Goal: Task Accomplishment & Management: Use online tool/utility

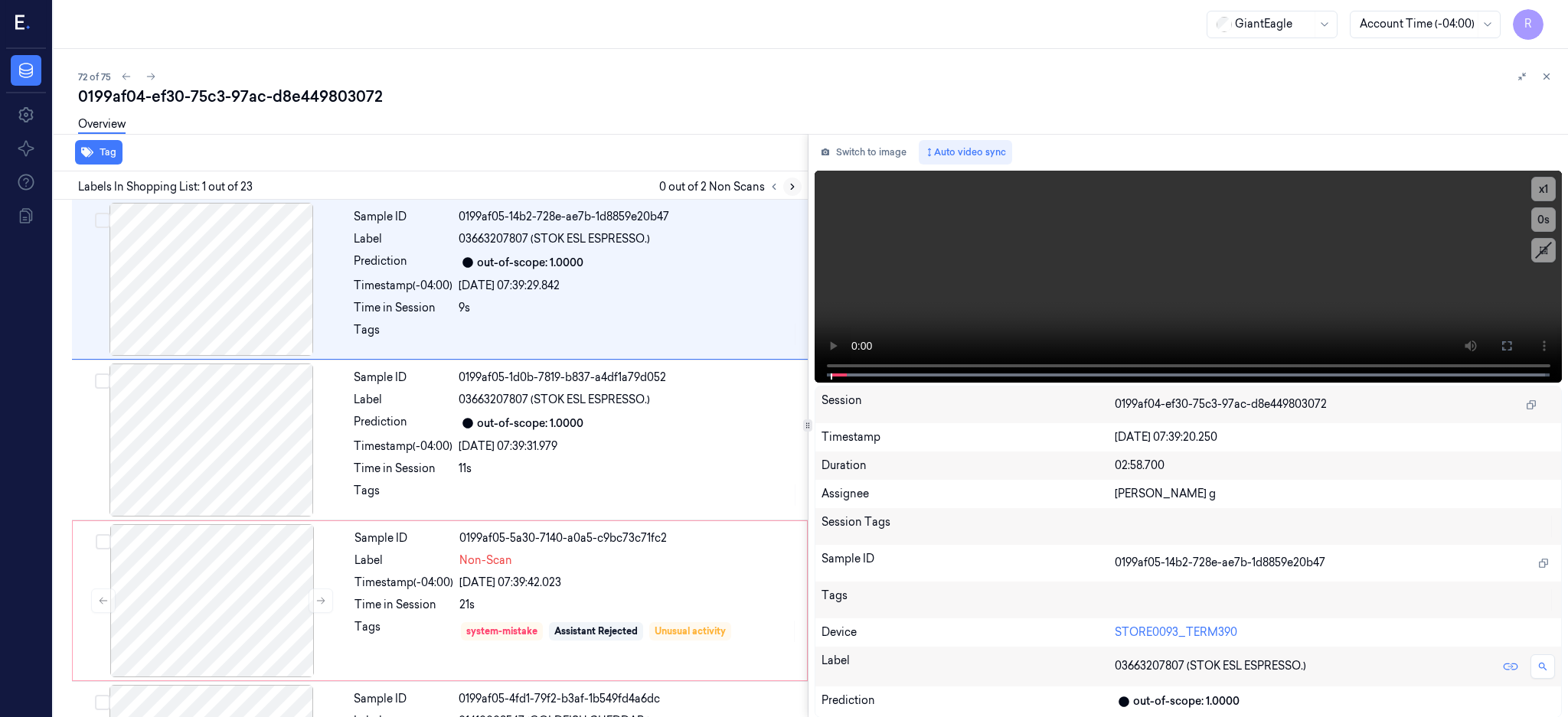
click at [802, 187] on button at bounding box center [791, 186] width 18 height 18
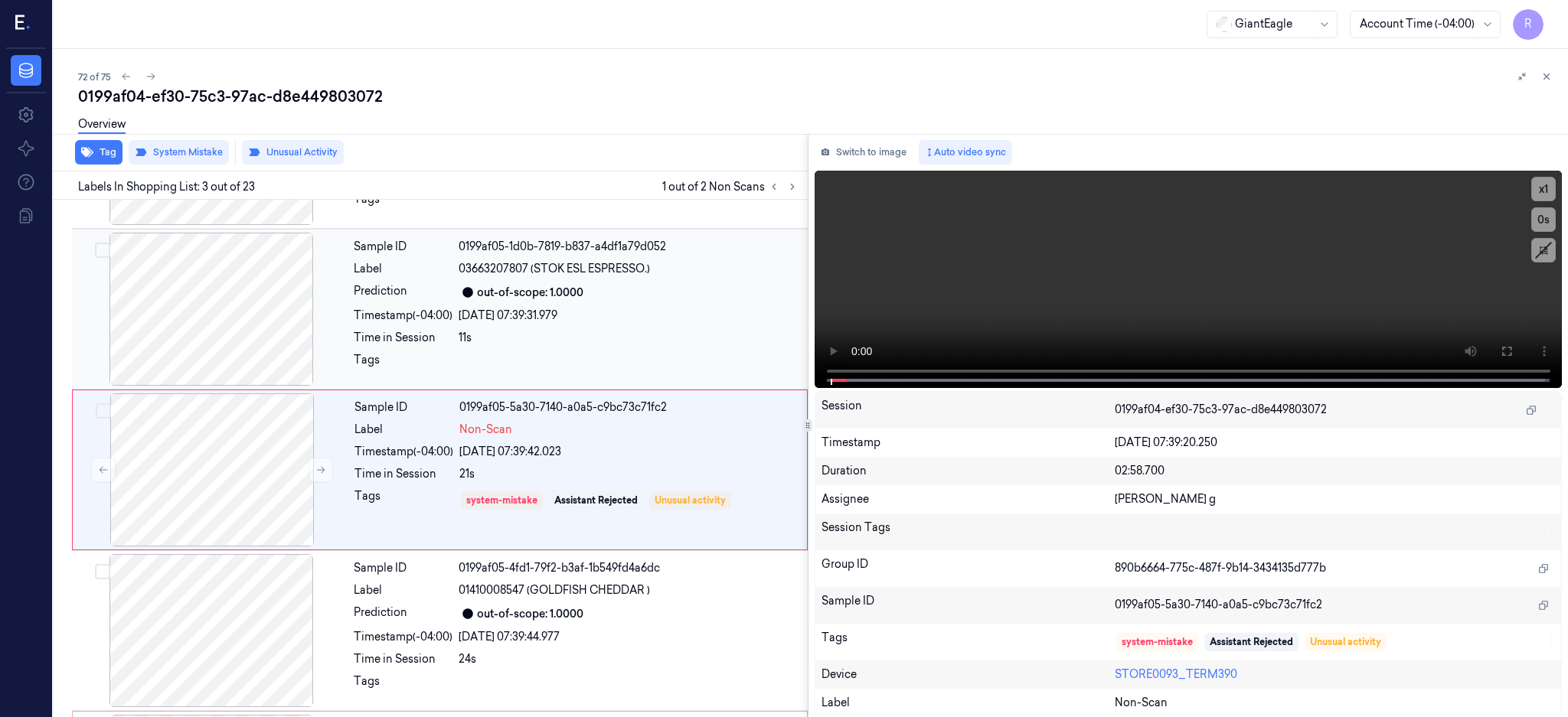
scroll to position [142, 0]
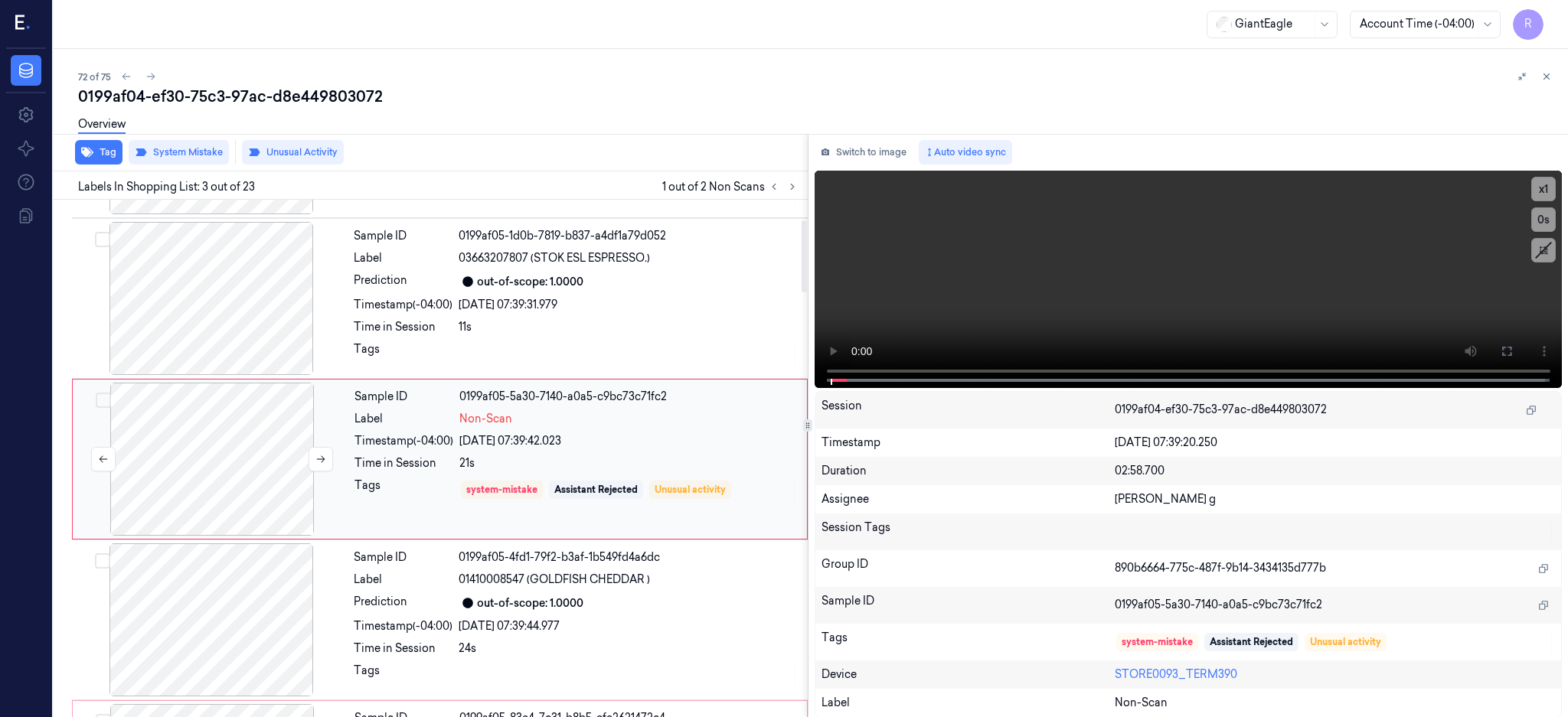
click at [227, 413] on div at bounding box center [212, 459] width 273 height 153
click at [227, 322] on div at bounding box center [211, 298] width 273 height 153
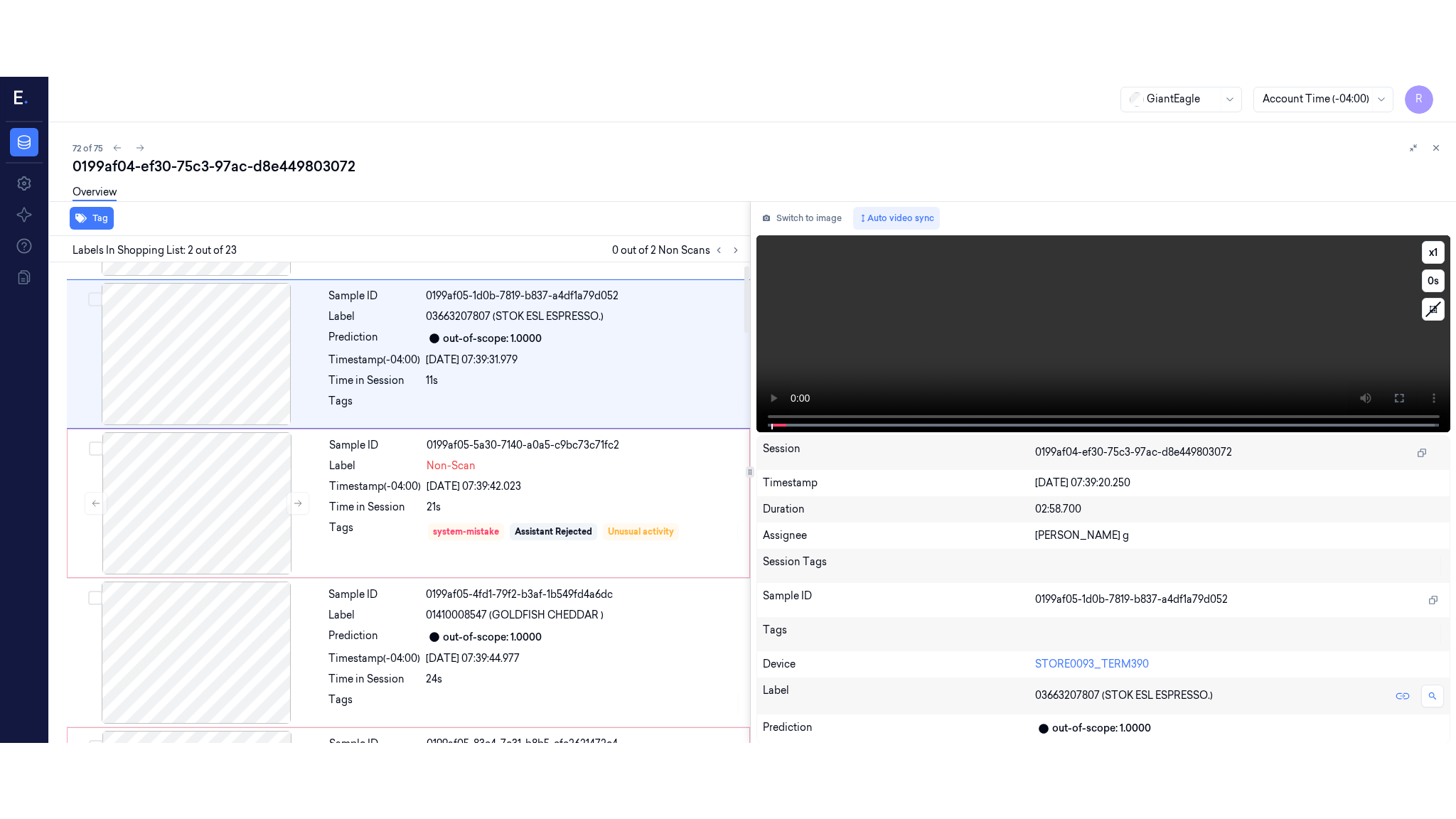
scroll to position [0, 0]
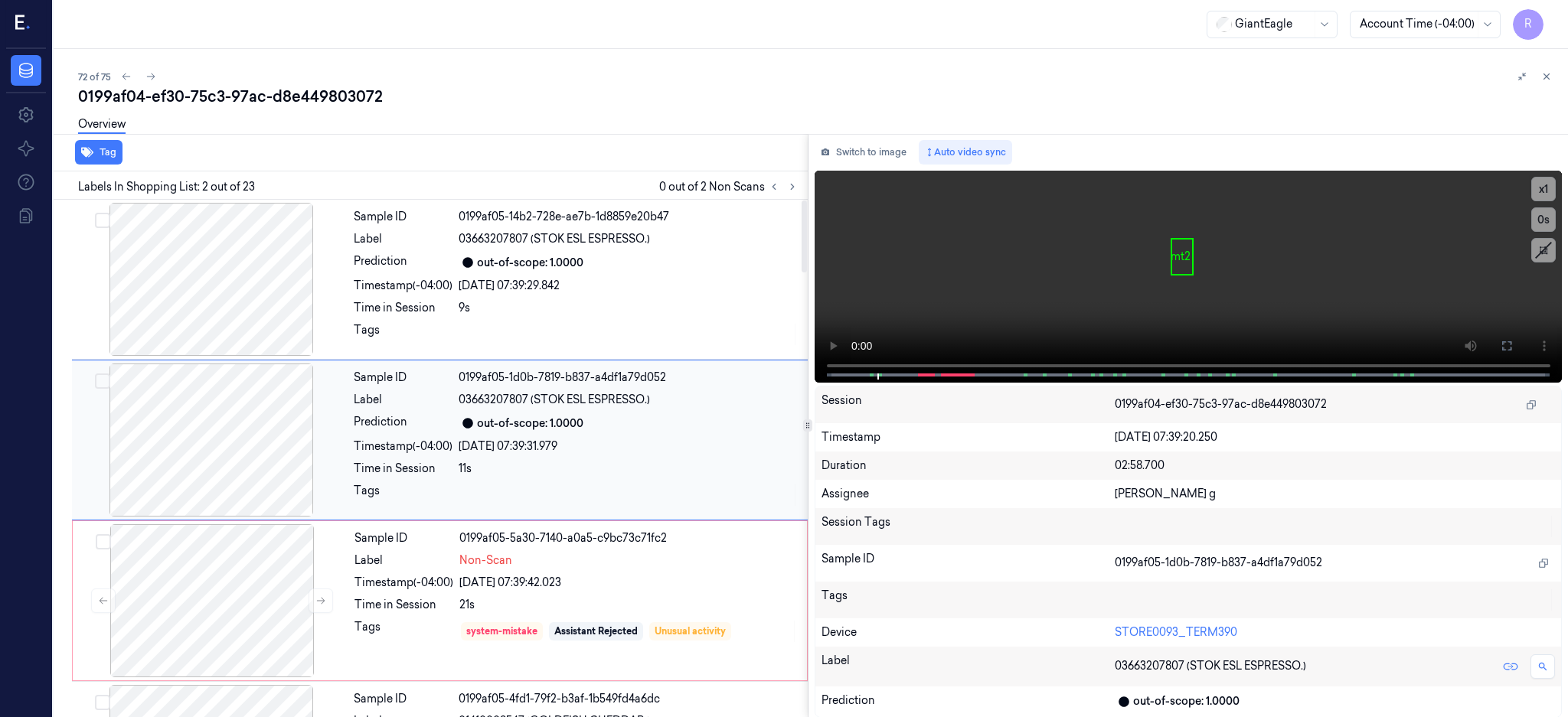
click at [224, 424] on div at bounding box center [211, 439] width 273 height 153
click at [1512, 347] on icon at bounding box center [1506, 346] width 13 height 13
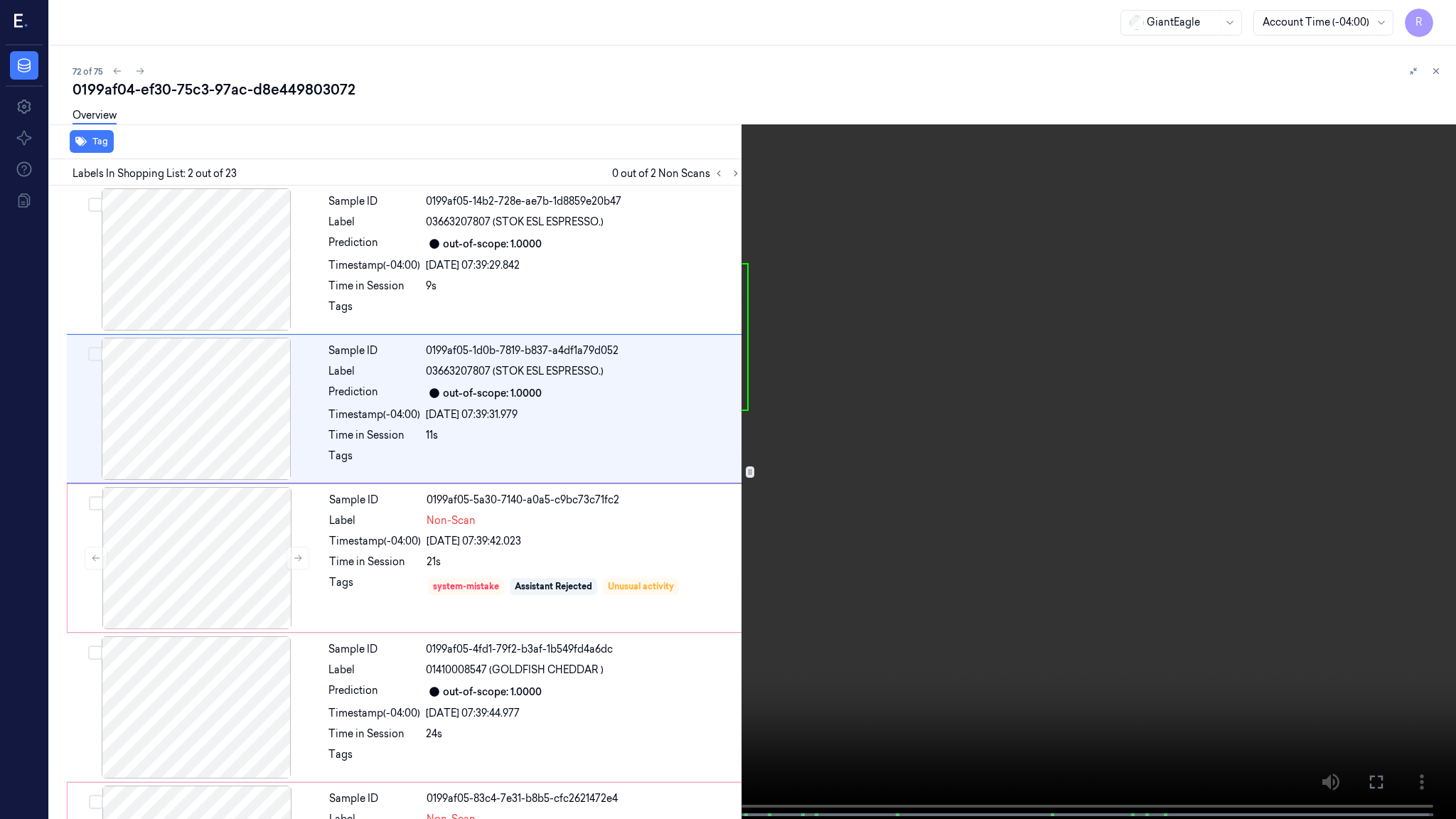
click at [681, 433] on video at bounding box center [728, 411] width 1456 height 822
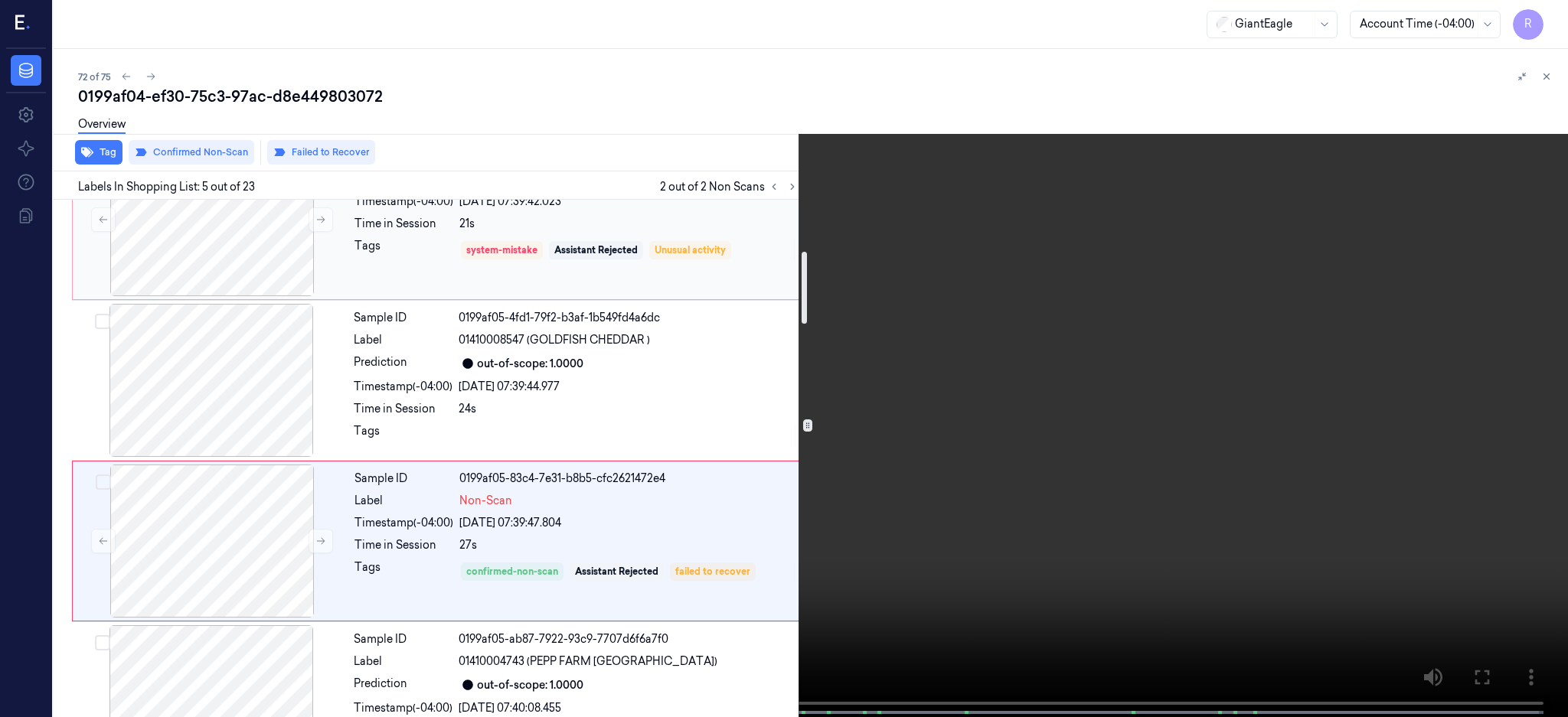
scroll to position [279, 0]
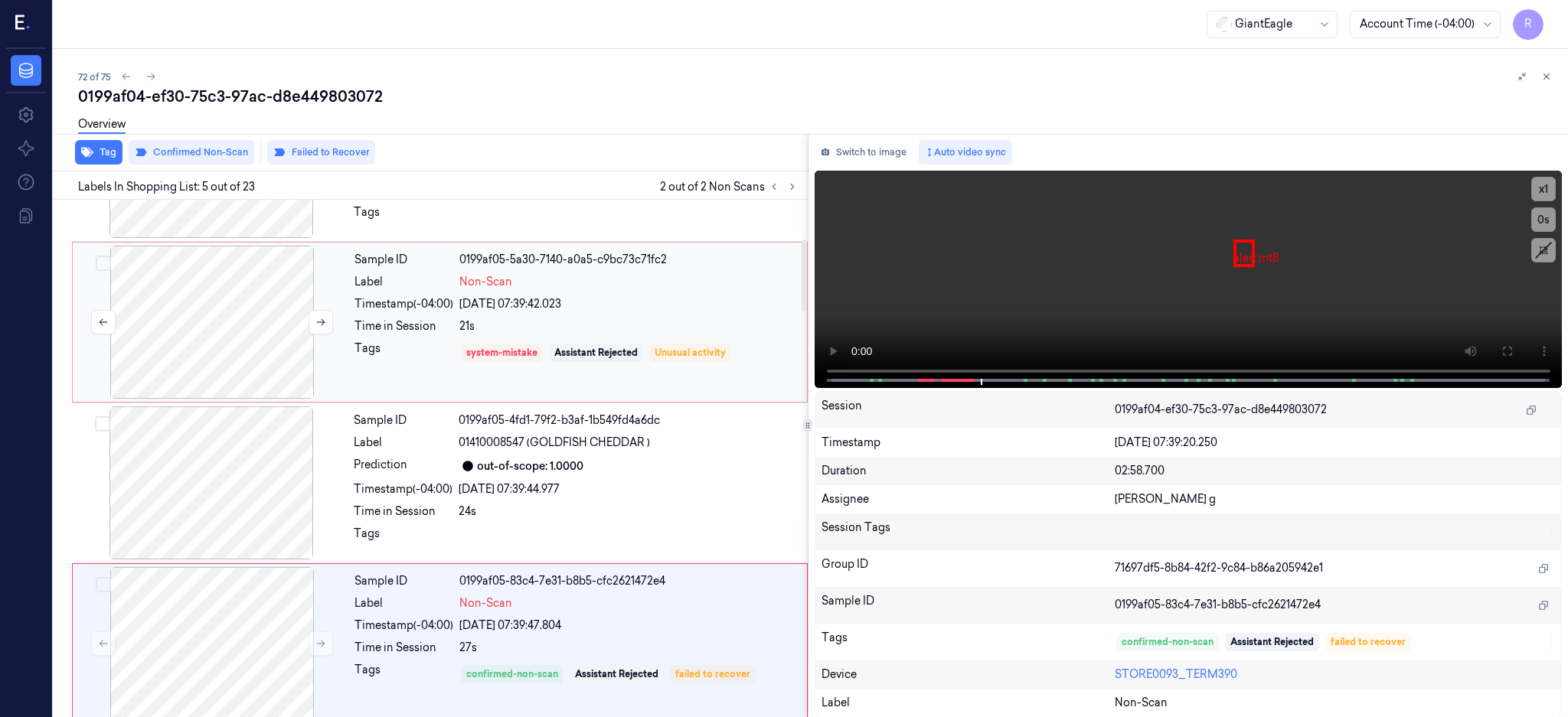
click at [231, 284] on div at bounding box center [212, 322] width 273 height 153
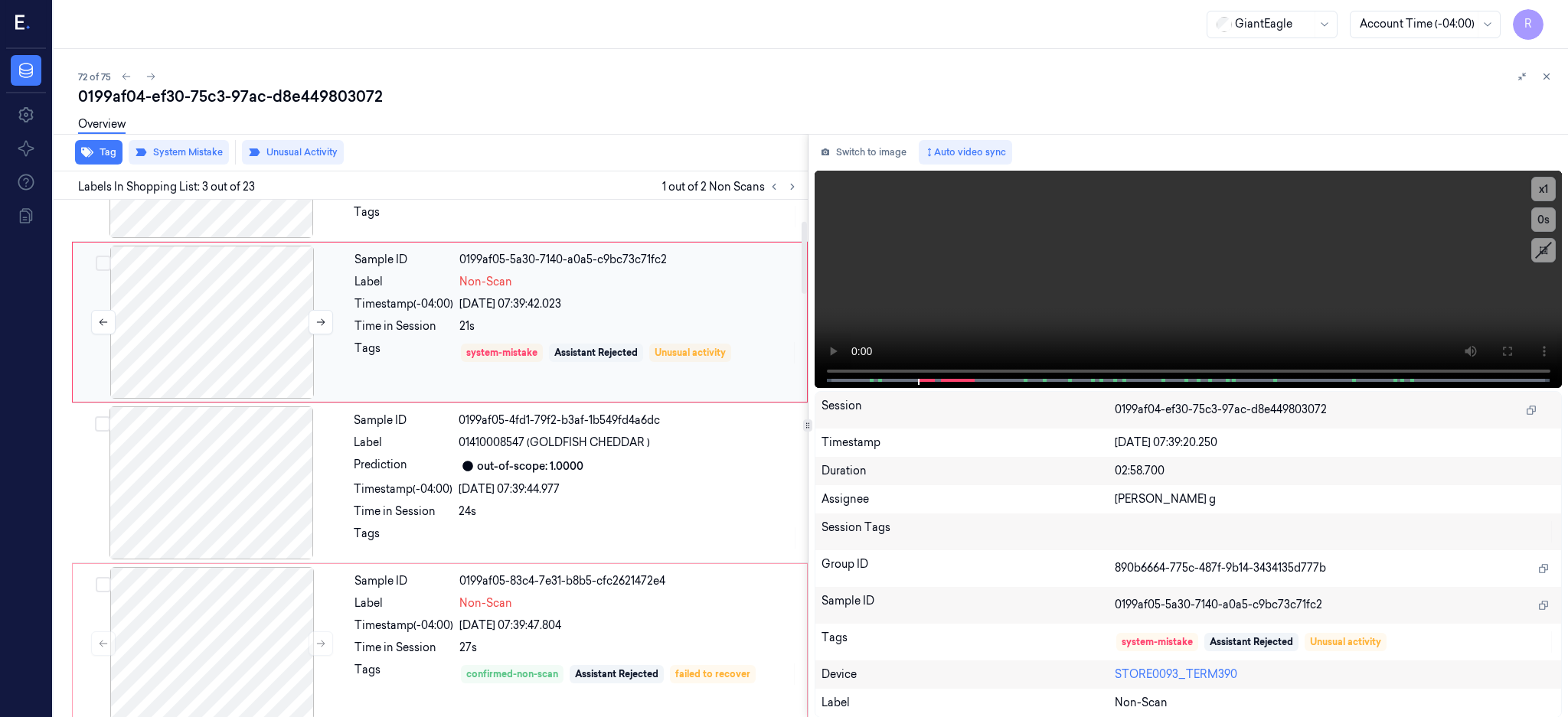
scroll to position [142, 0]
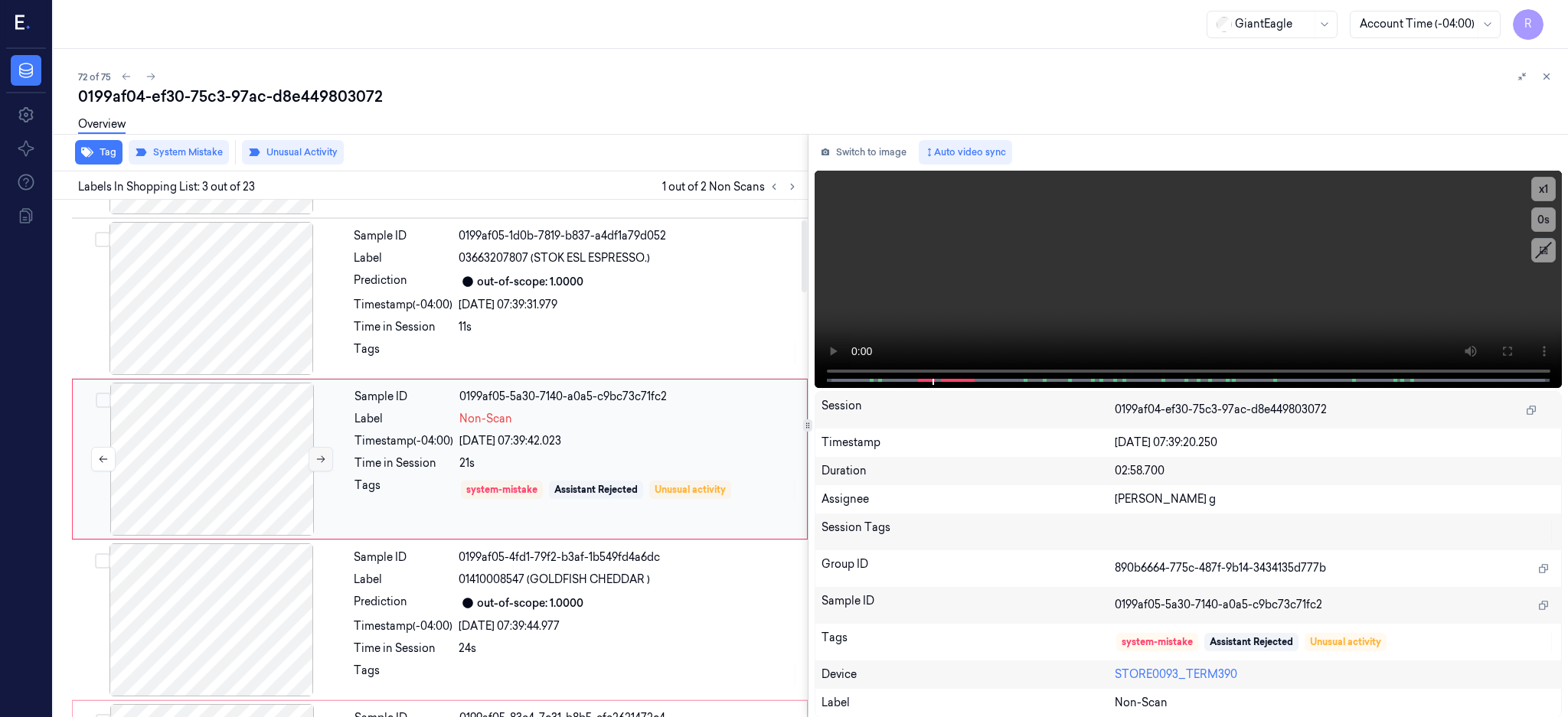
click at [319, 460] on icon at bounding box center [320, 459] width 11 height 11
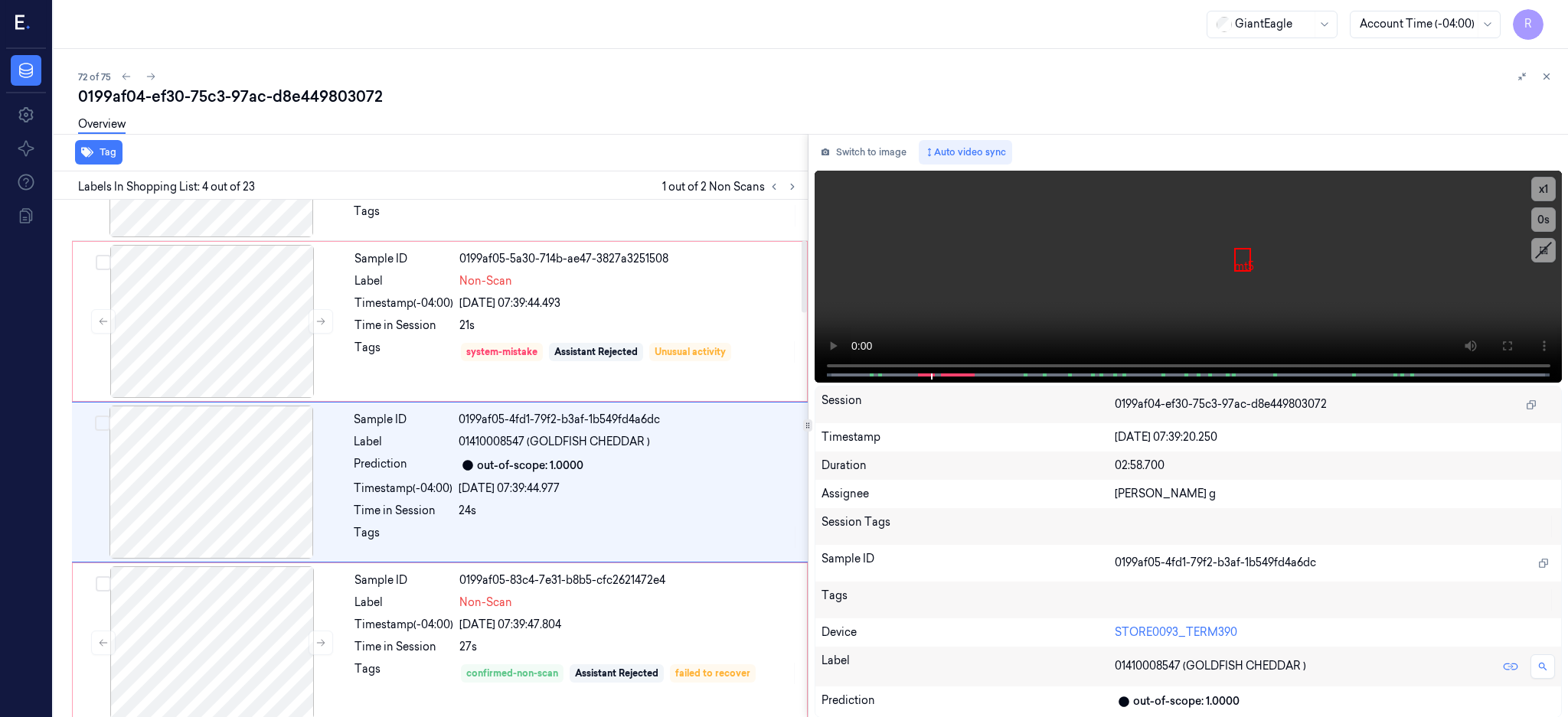
scroll to position [303, 0]
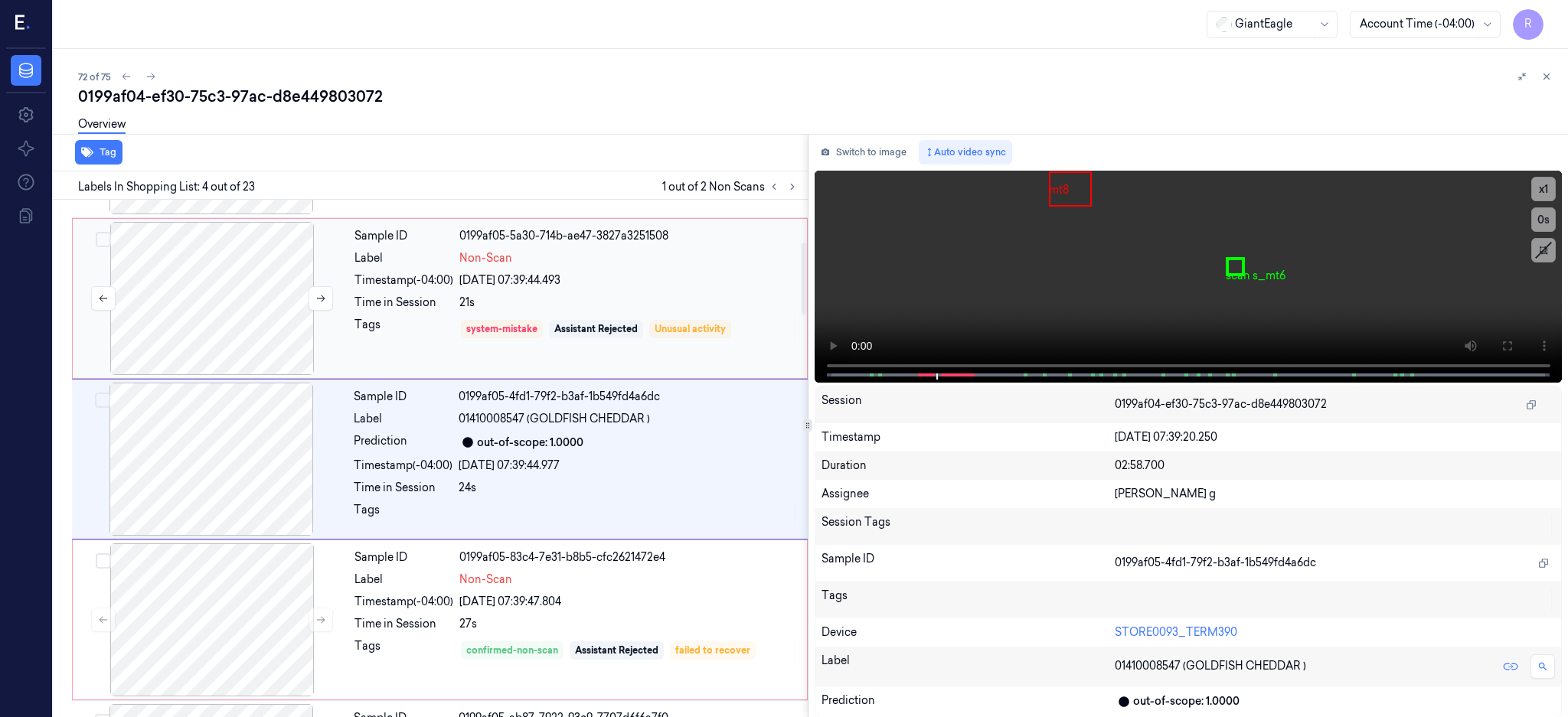
click at [240, 299] on div at bounding box center [212, 298] width 273 height 153
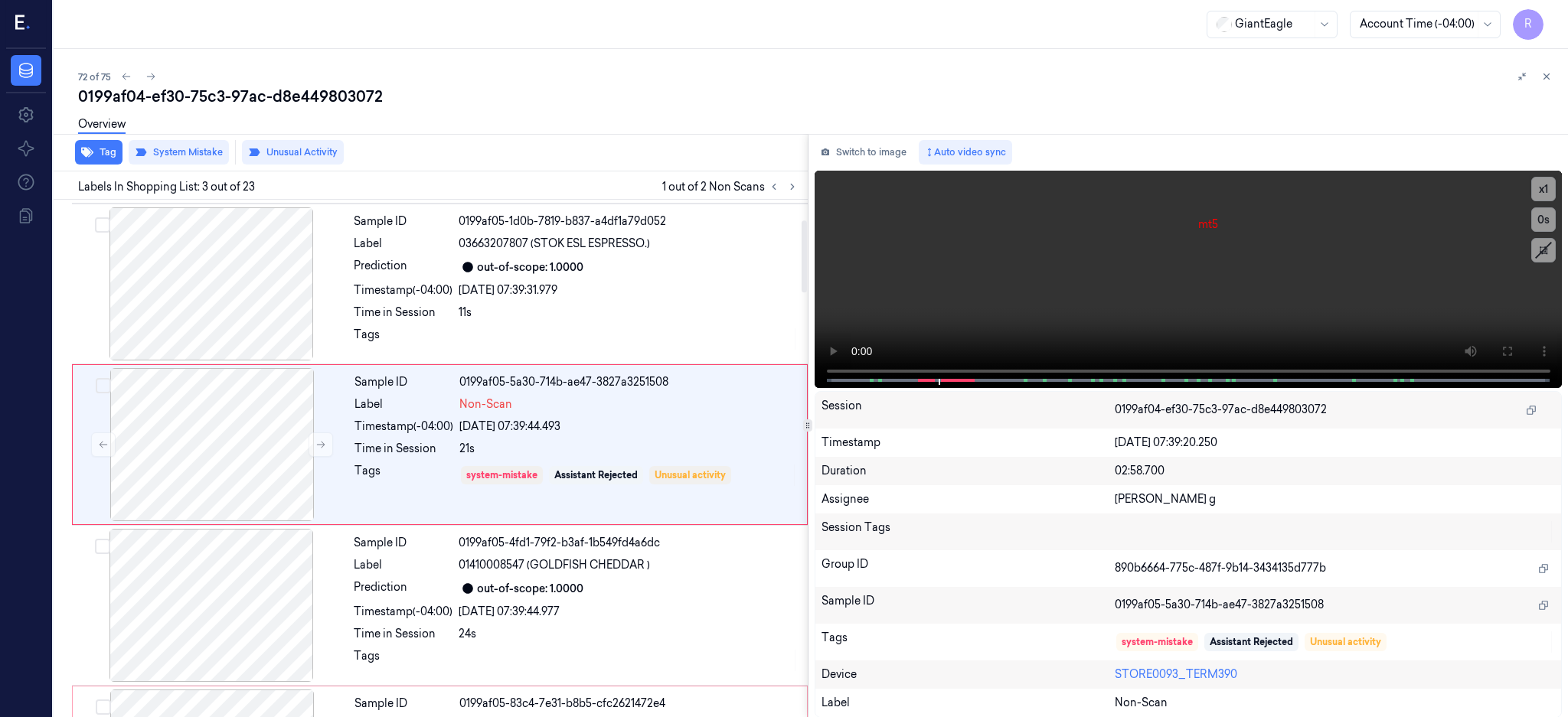
scroll to position [142, 0]
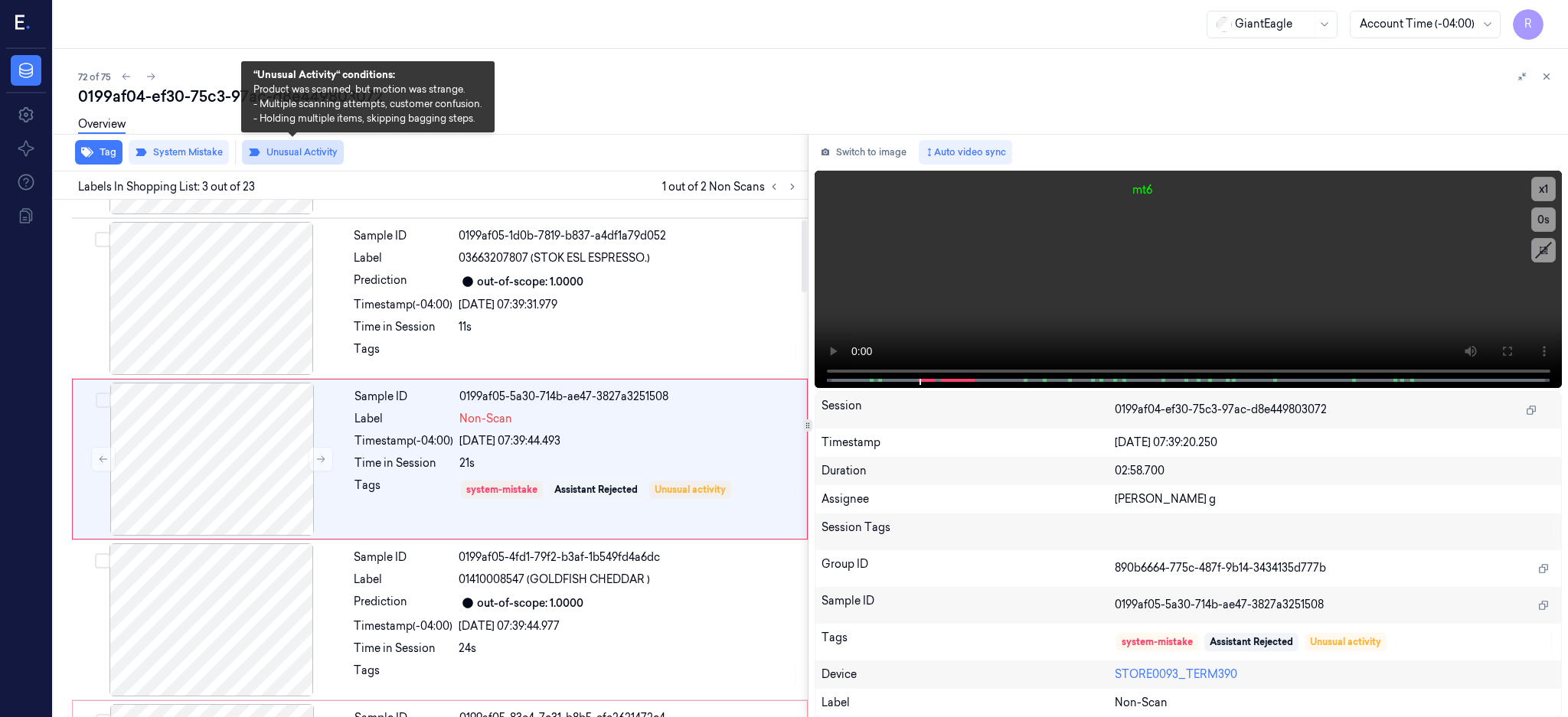
click at [300, 155] on button "Unusual Activity" at bounding box center [293, 151] width 102 height 24
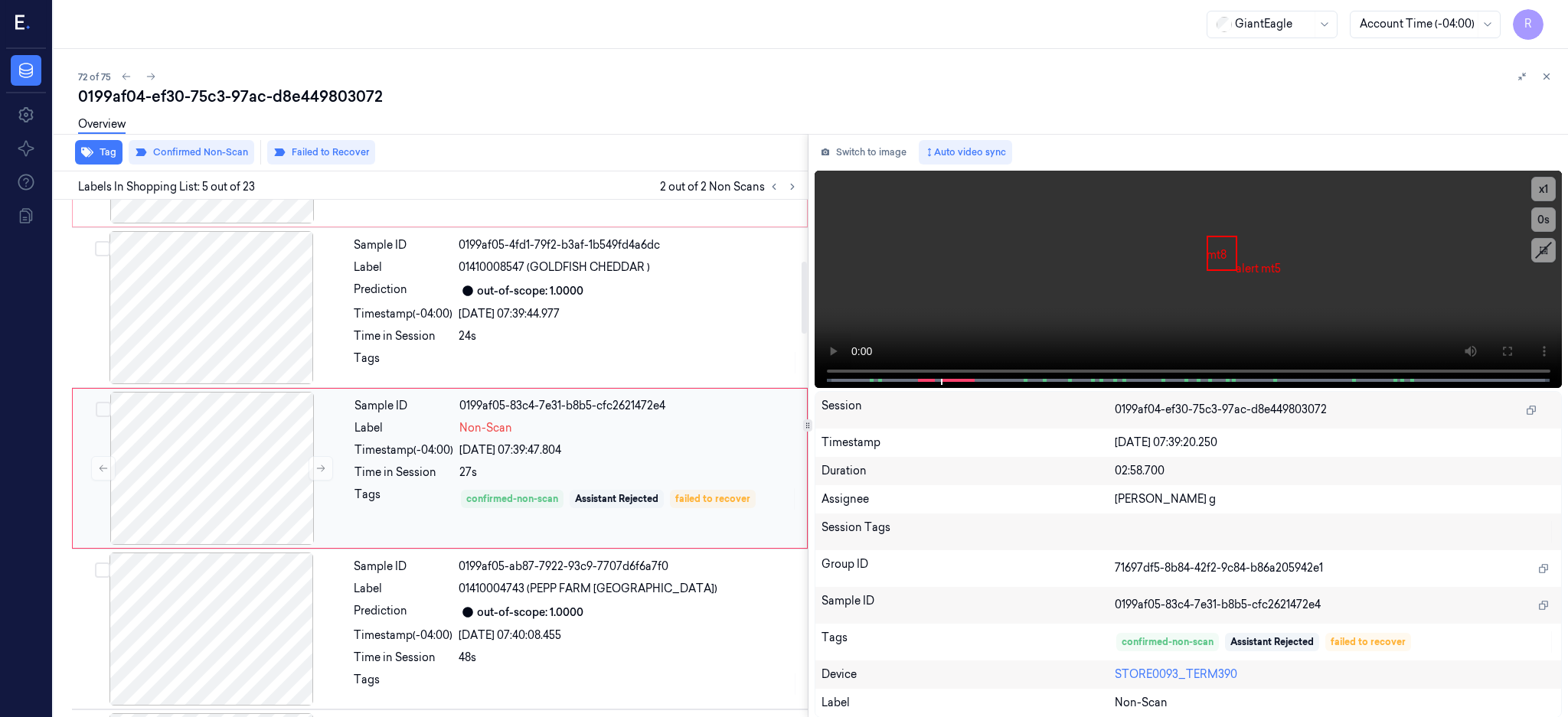
scroll to position [463, 0]
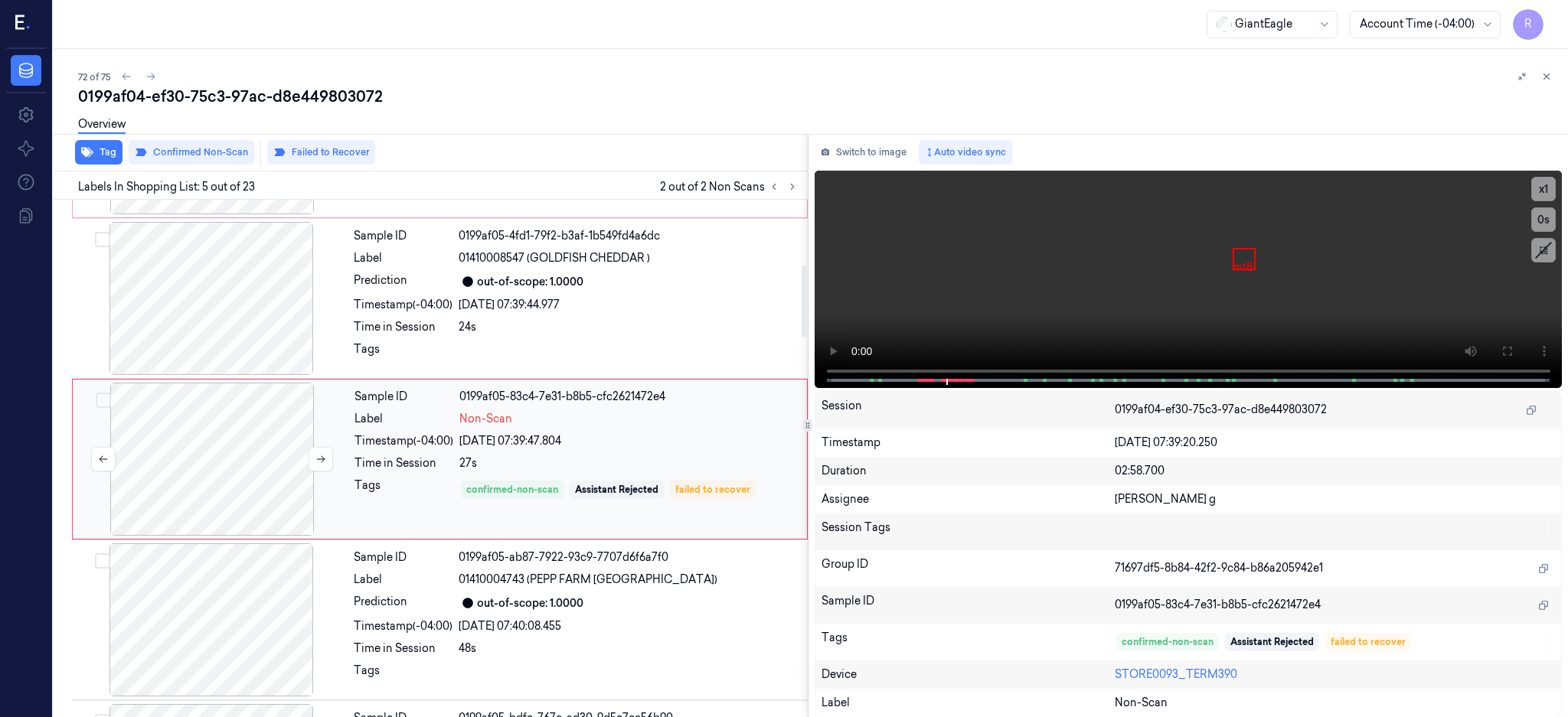
click at [194, 476] on div at bounding box center [212, 459] width 273 height 153
click at [274, 287] on div at bounding box center [211, 298] width 273 height 153
click at [1511, 348] on icon at bounding box center [1506, 352] width 10 height 10
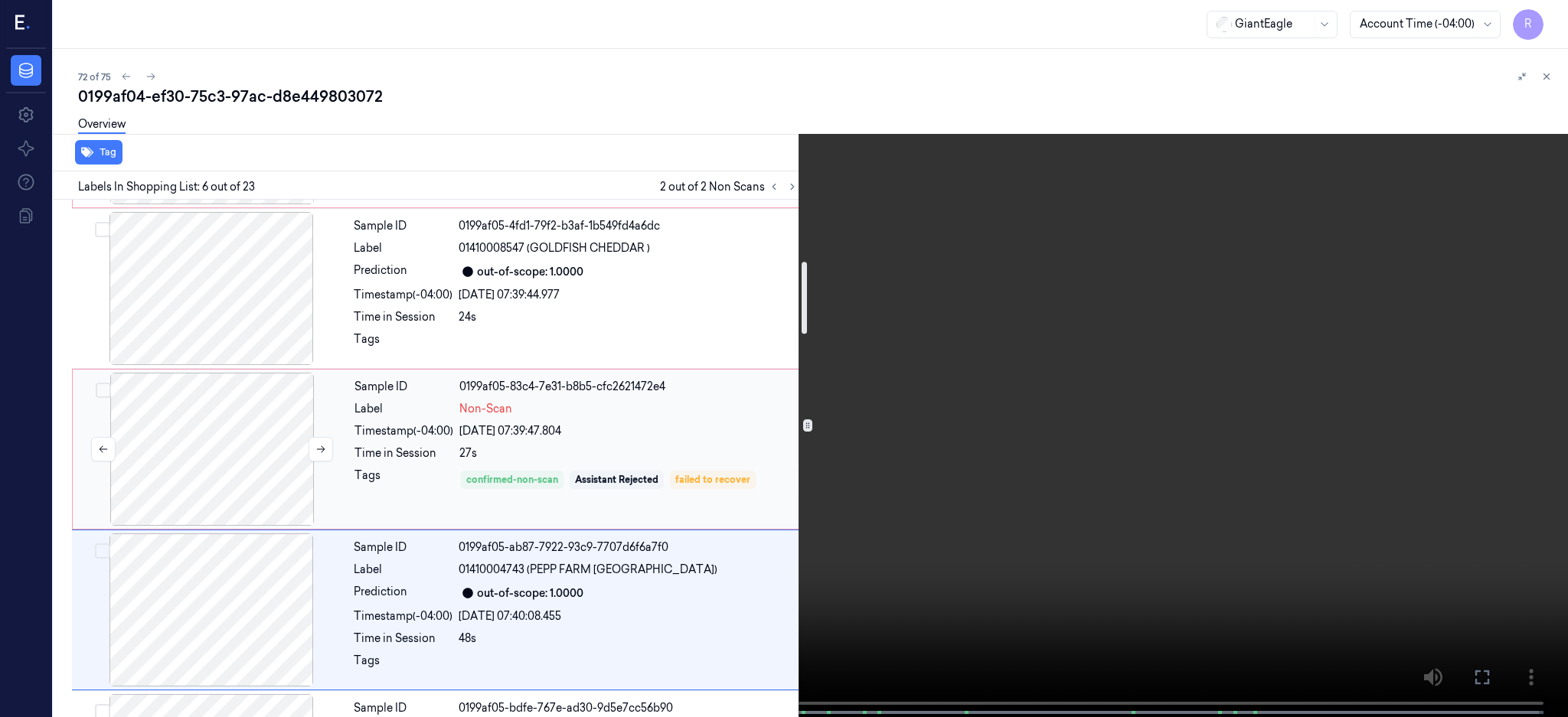
scroll to position [439, 0]
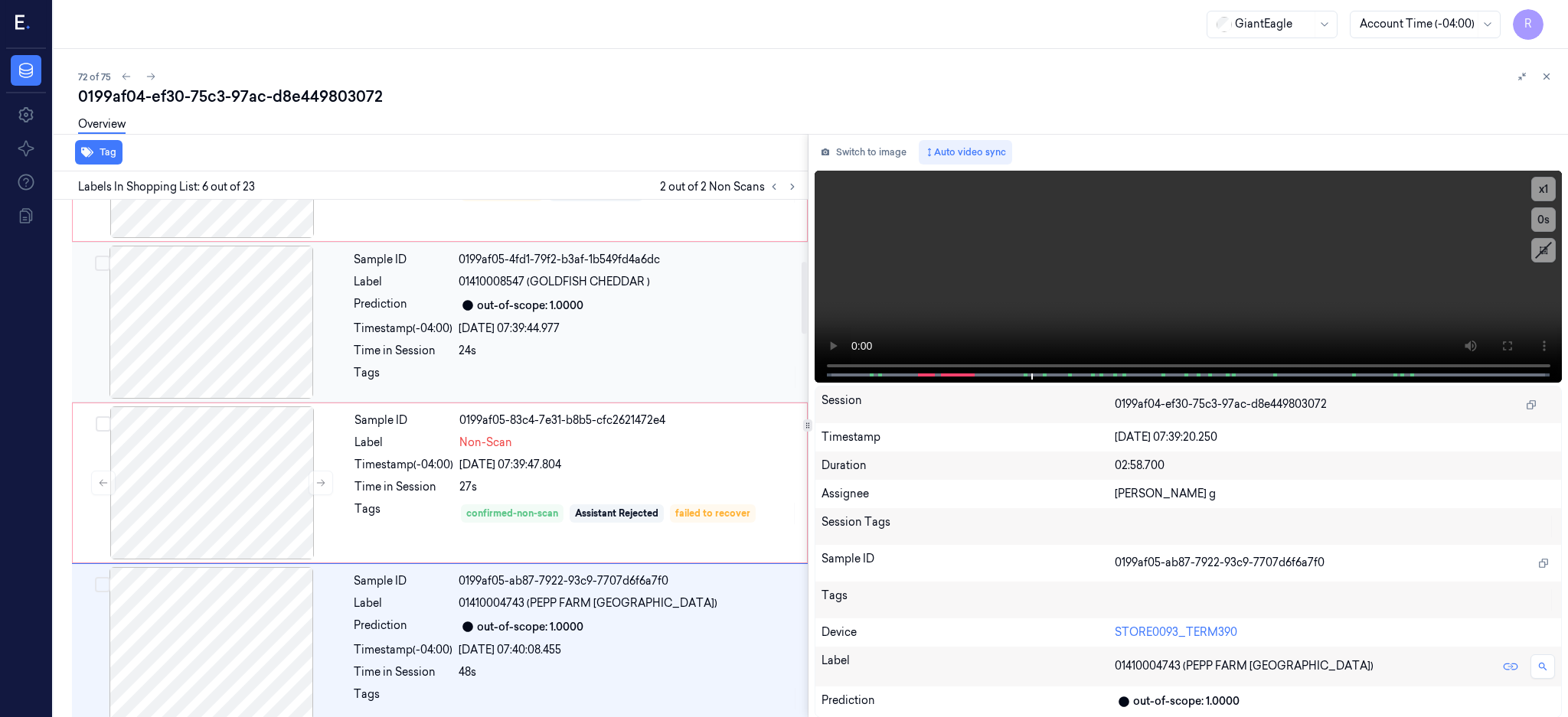
click at [224, 343] on div at bounding box center [211, 322] width 273 height 153
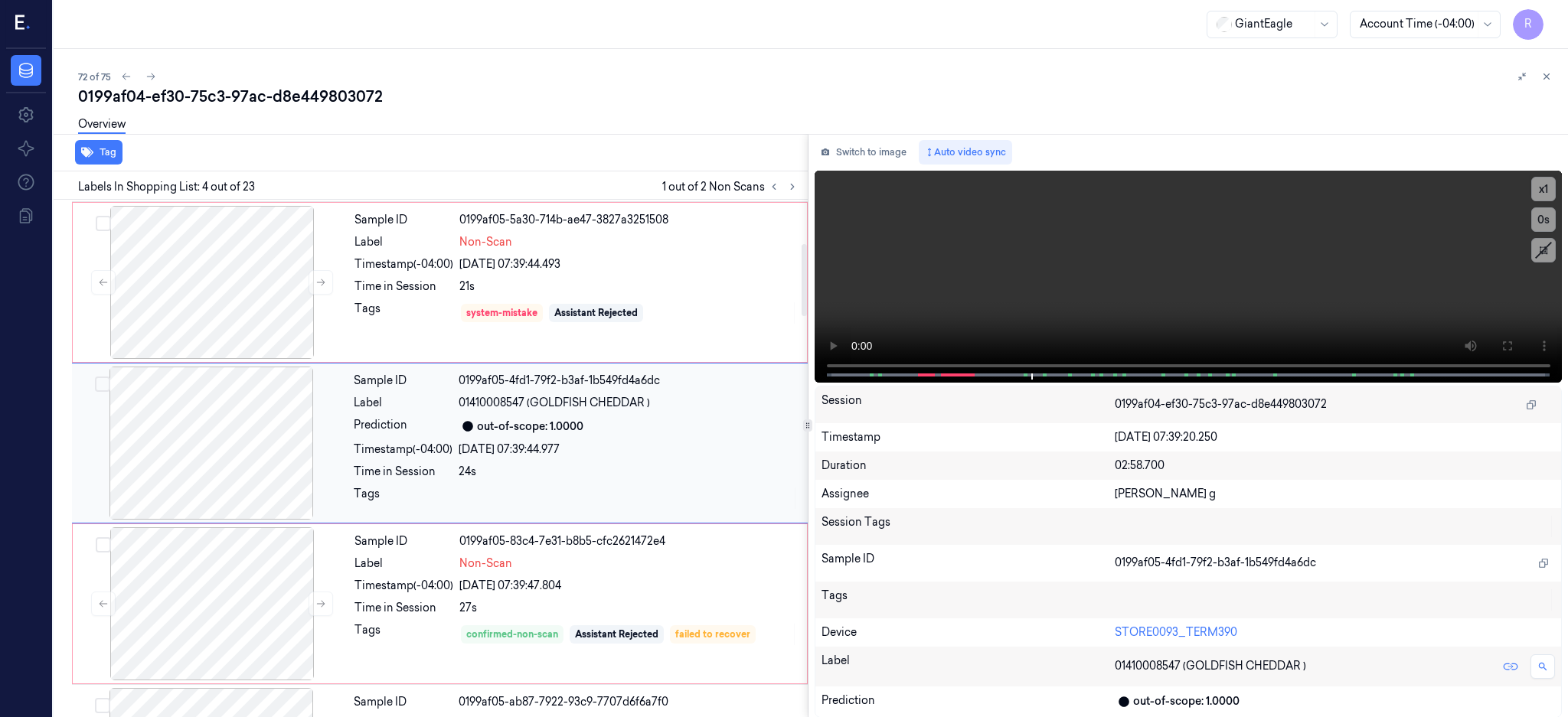
scroll to position [303, 0]
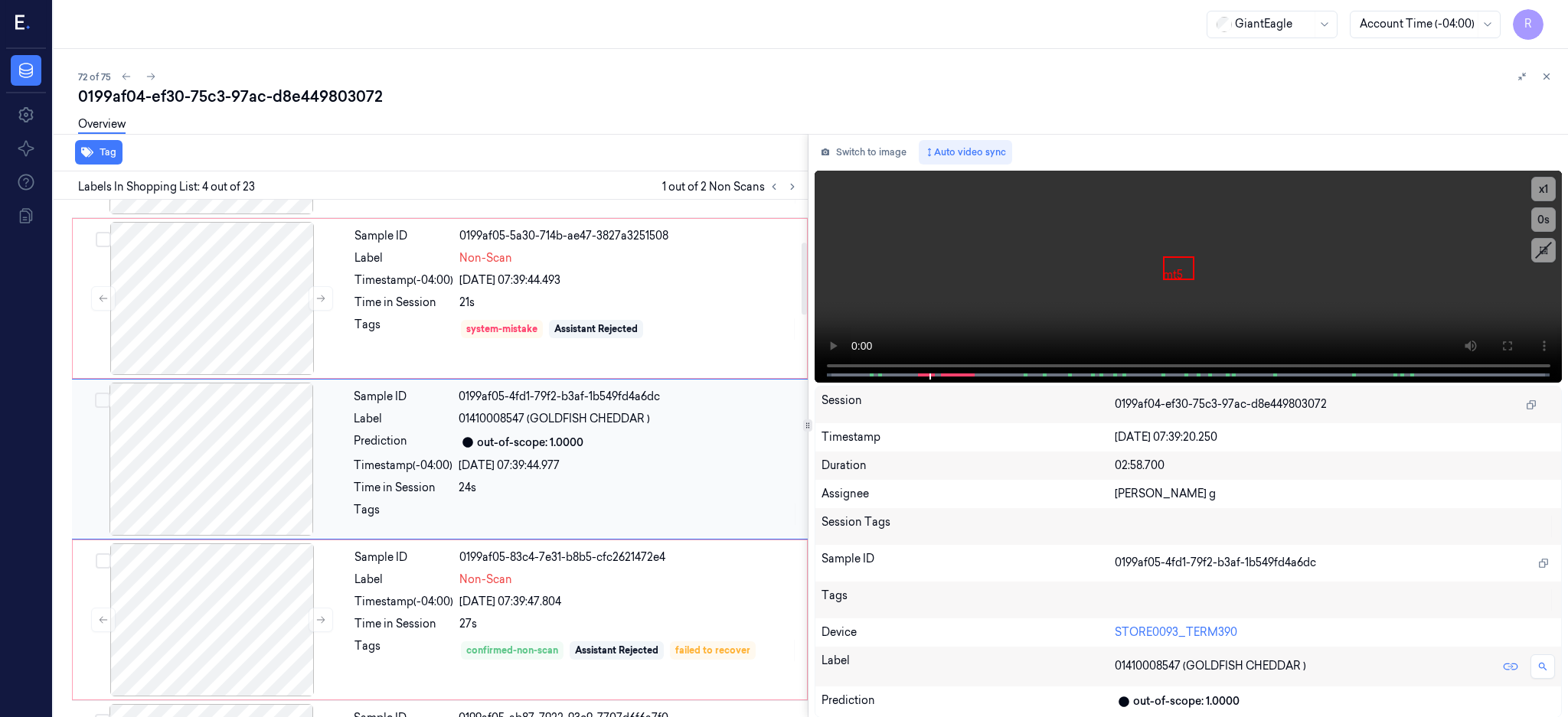
click at [241, 434] on div at bounding box center [211, 459] width 273 height 153
drag, startPoint x: 528, startPoint y: 416, endPoint x: 686, endPoint y: 416, distance: 158.0
click at [686, 416] on div "01410008547 (GOLDFISH CHEDDAR )" at bounding box center [628, 418] width 340 height 16
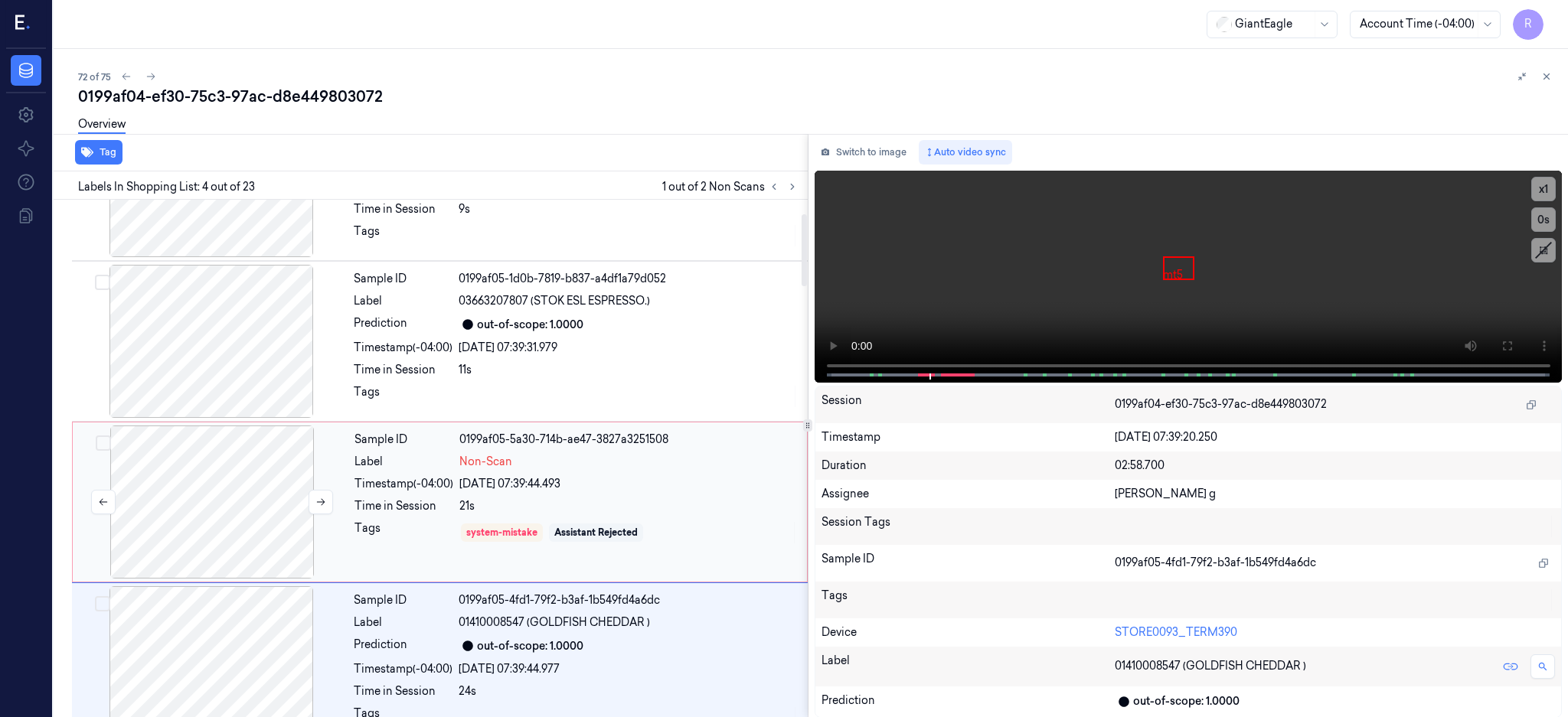
click at [240, 483] on div at bounding box center [212, 502] width 273 height 153
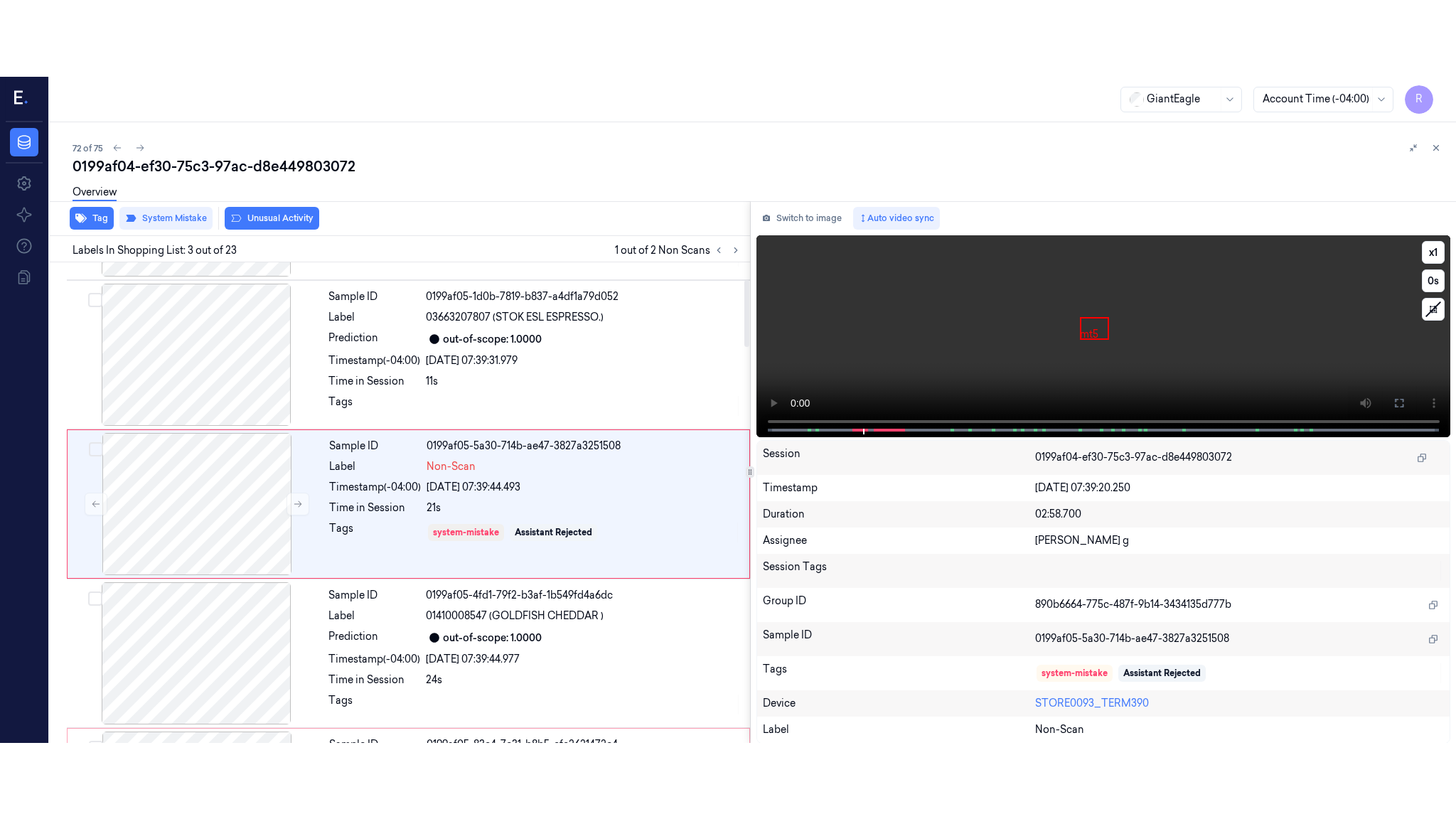
scroll to position [132, 0]
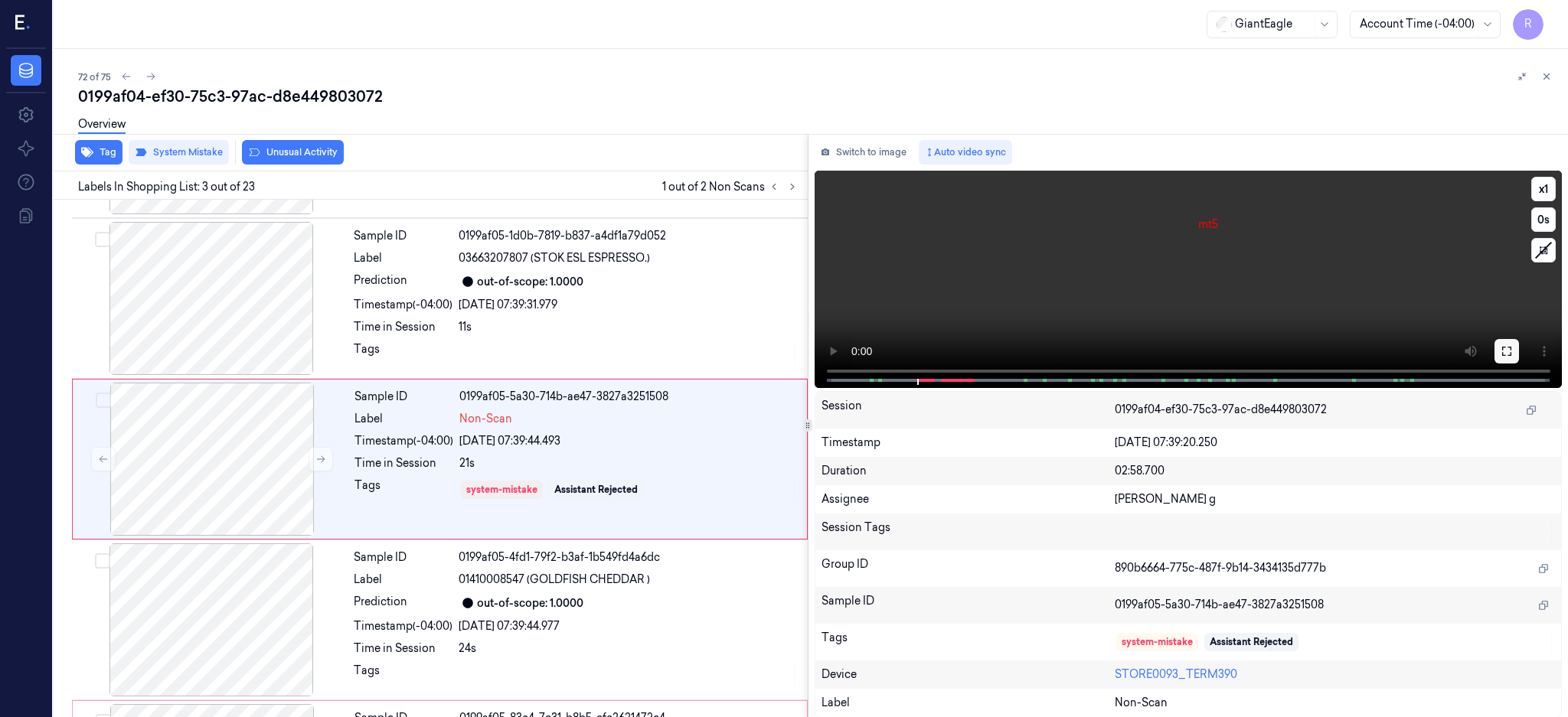
click at [1512, 345] on icon at bounding box center [1506, 351] width 13 height 13
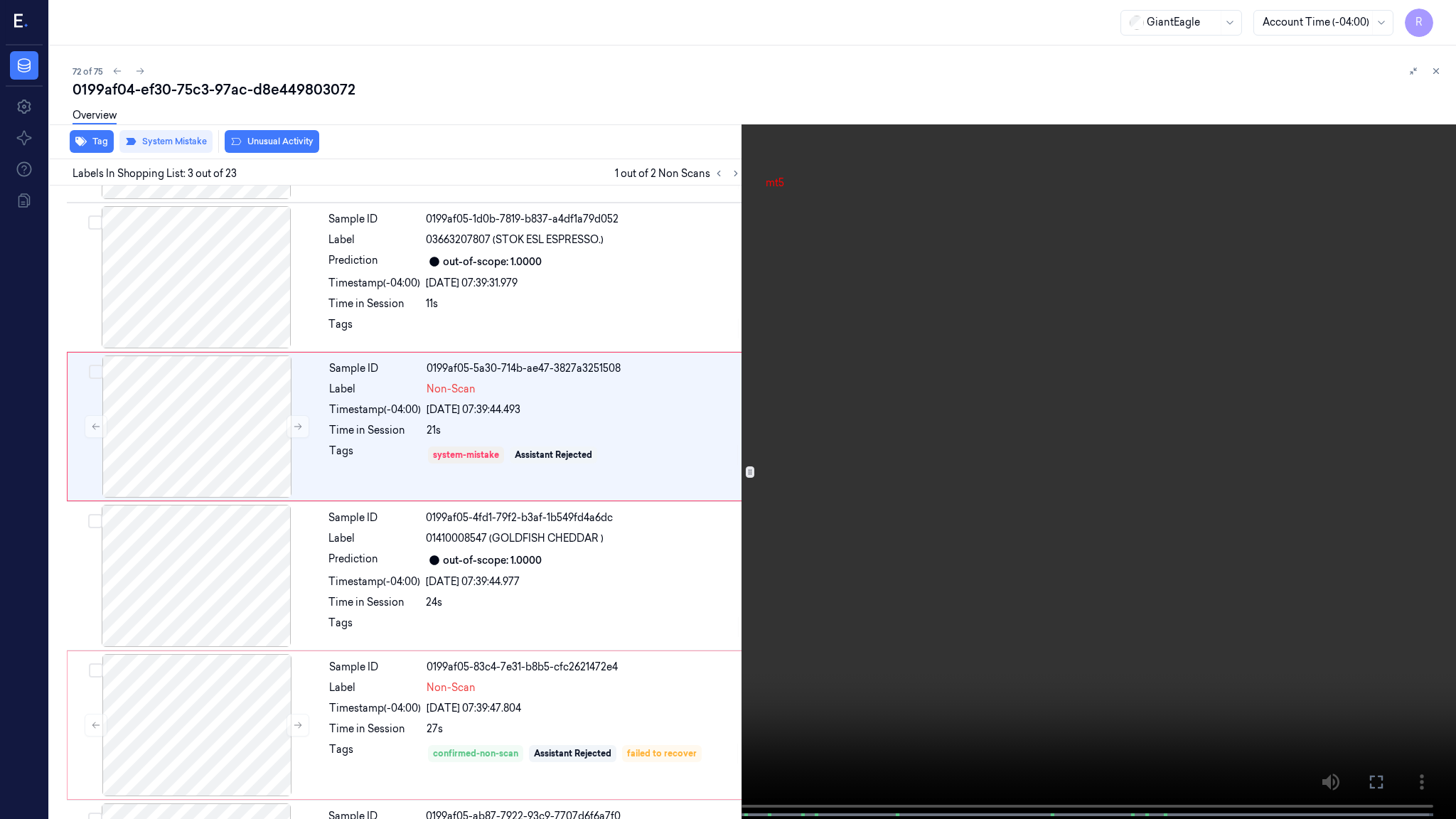
click at [737, 408] on video at bounding box center [728, 411] width 1456 height 822
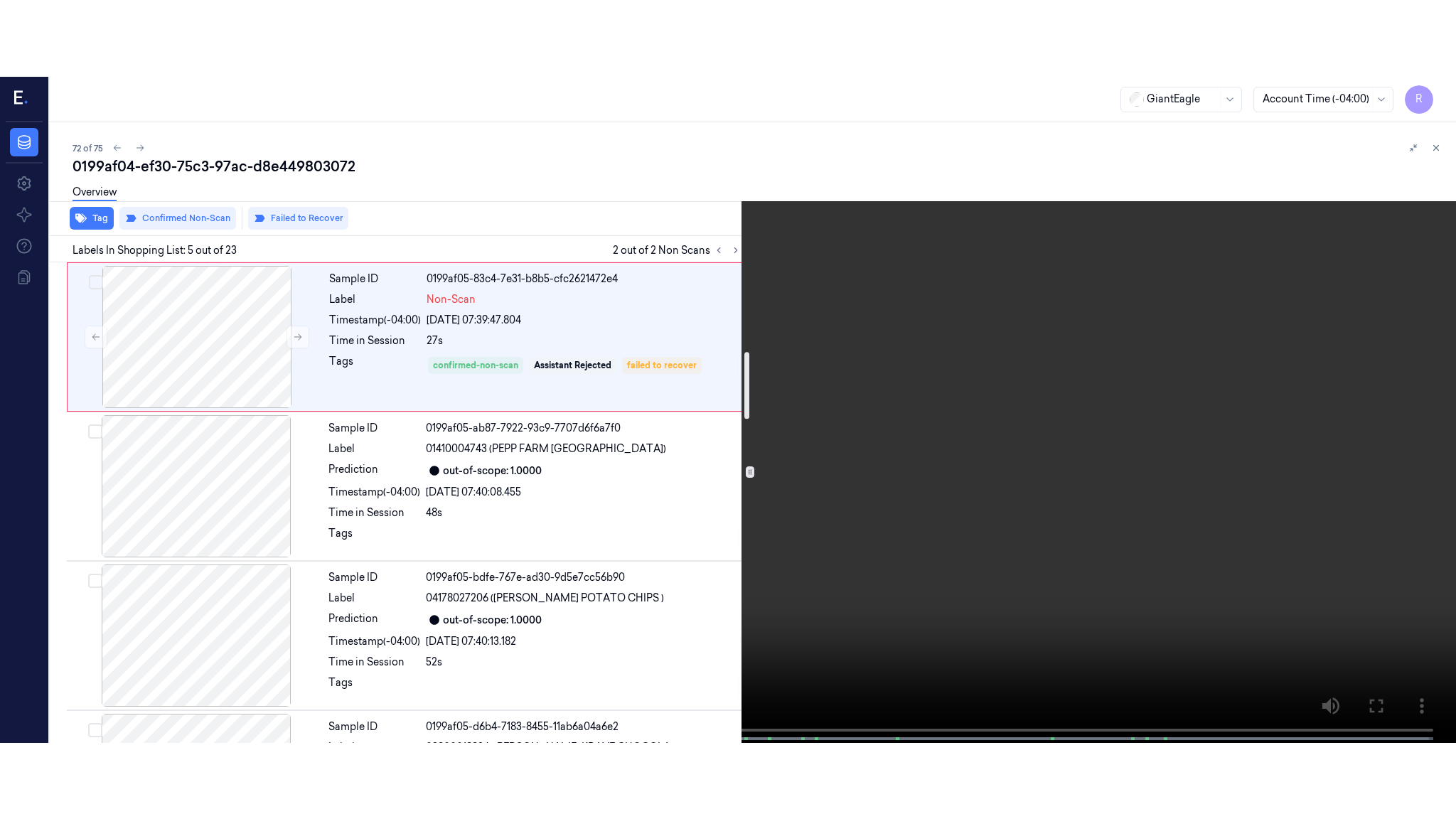
scroll to position [638, 0]
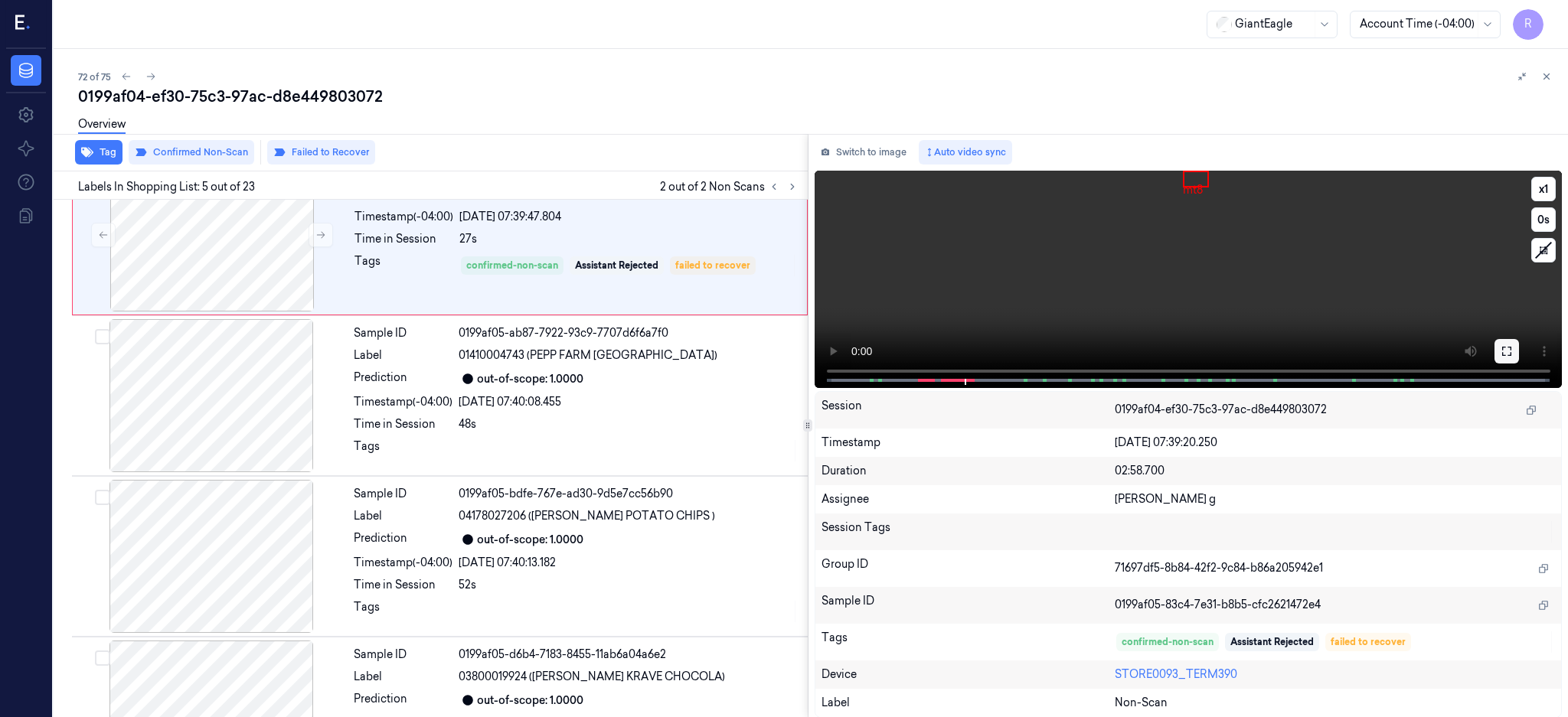
click at [1519, 357] on button at bounding box center [1505, 351] width 24 height 24
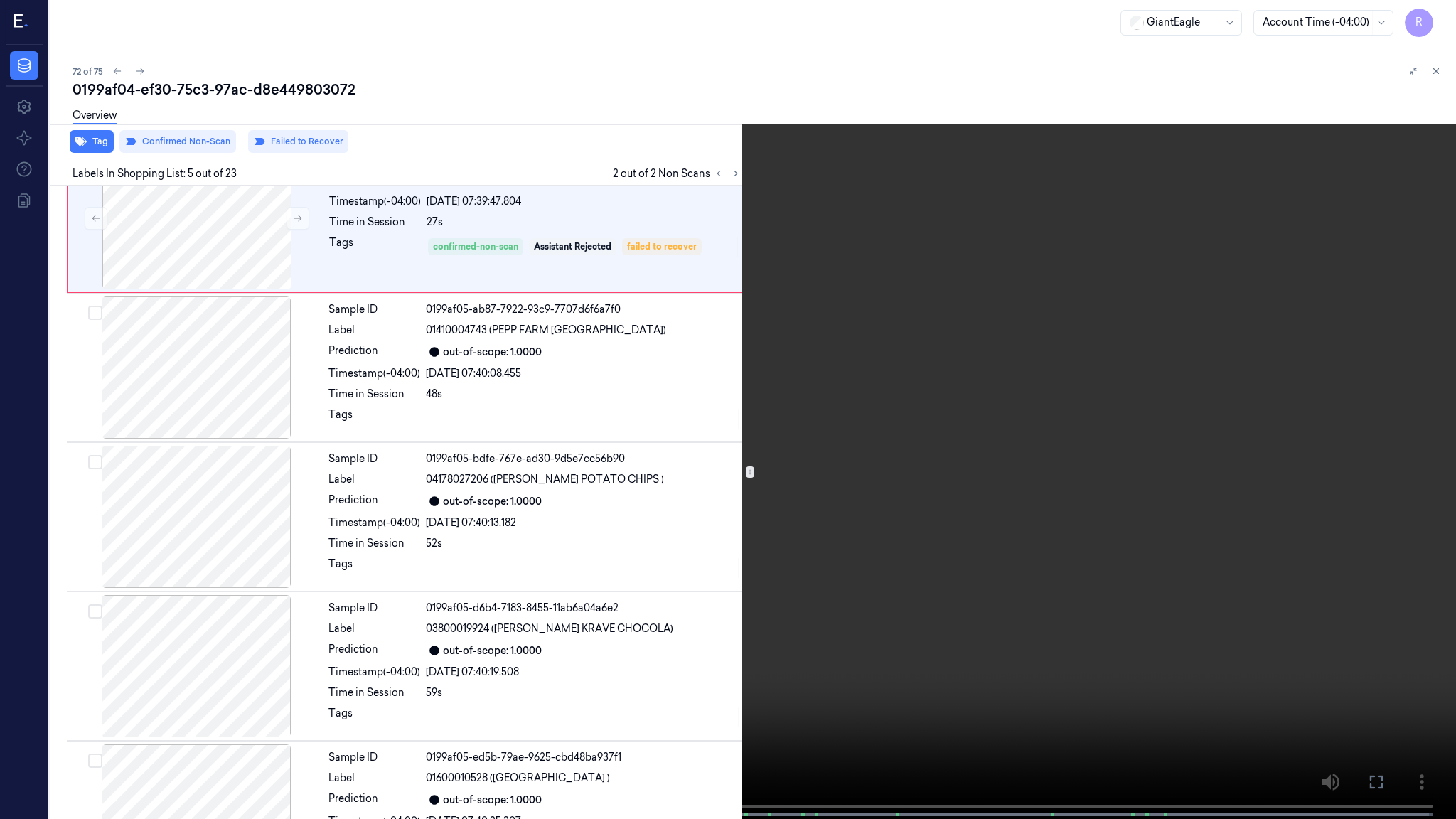
click at [954, 380] on video at bounding box center [728, 411] width 1456 height 822
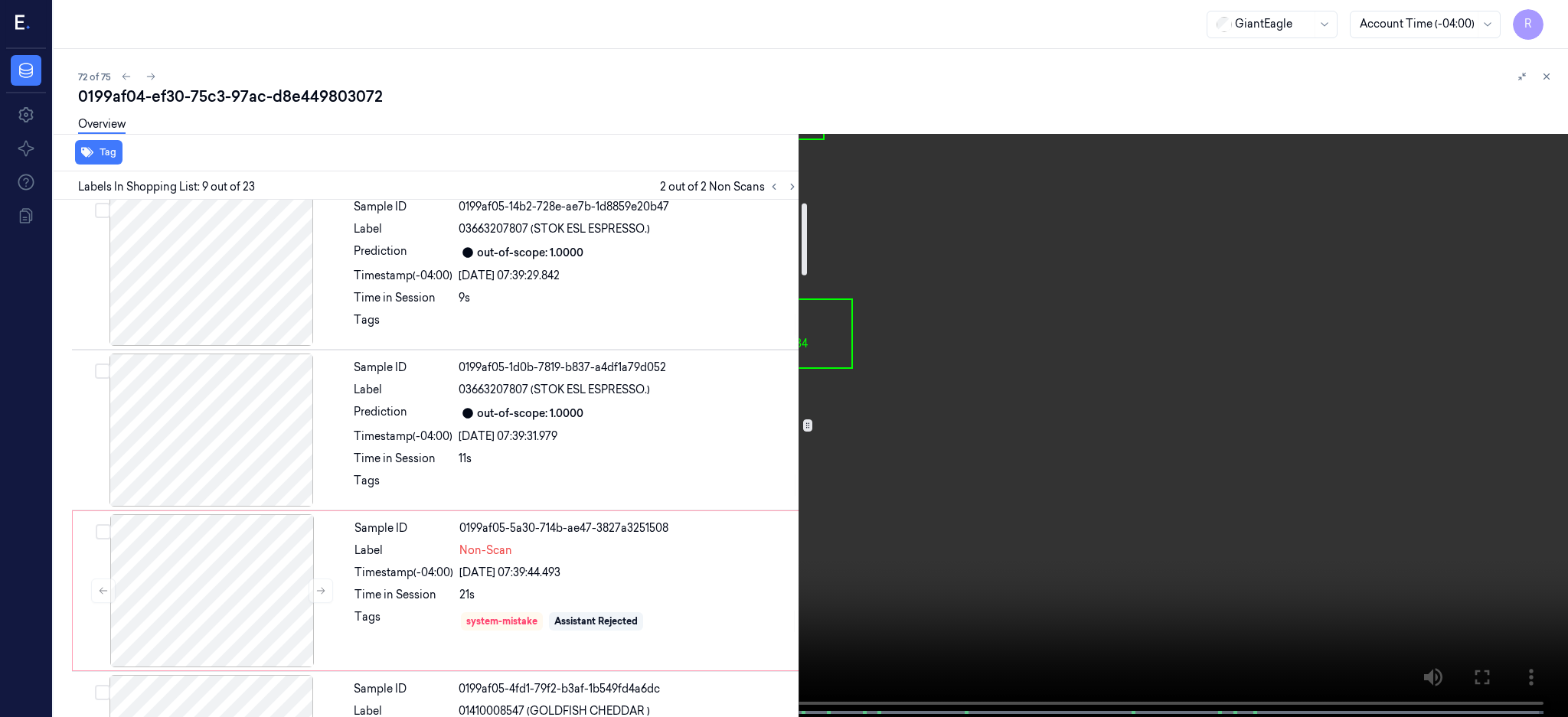
scroll to position [0, 0]
